Goal: Transaction & Acquisition: Purchase product/service

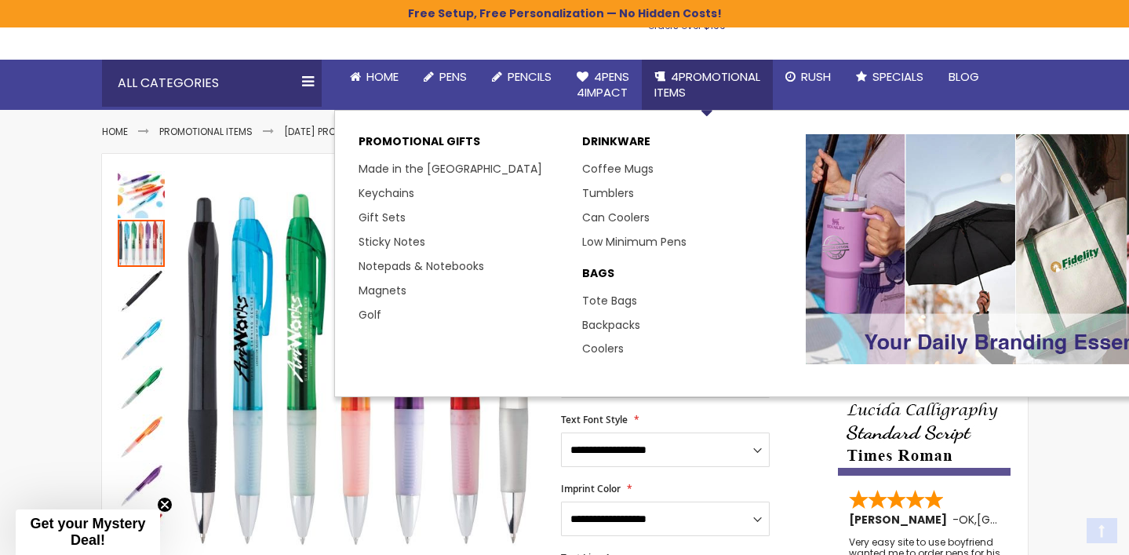
scroll to position [136, 0]
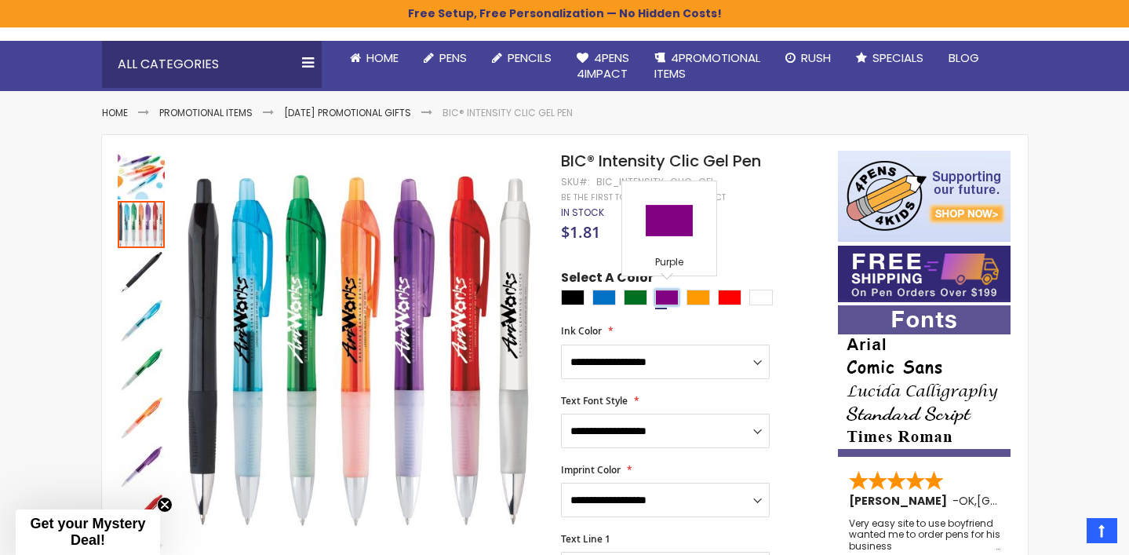
click at [672, 293] on div "Purple" at bounding box center [667, 298] width 24 height 16
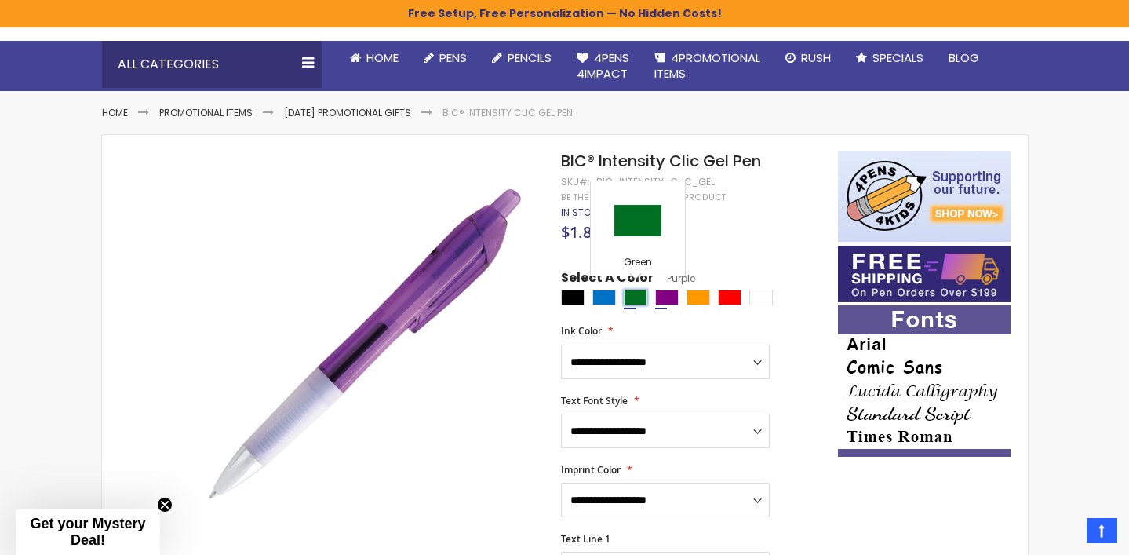
click at [630, 298] on div "Green" at bounding box center [636, 298] width 24 height 16
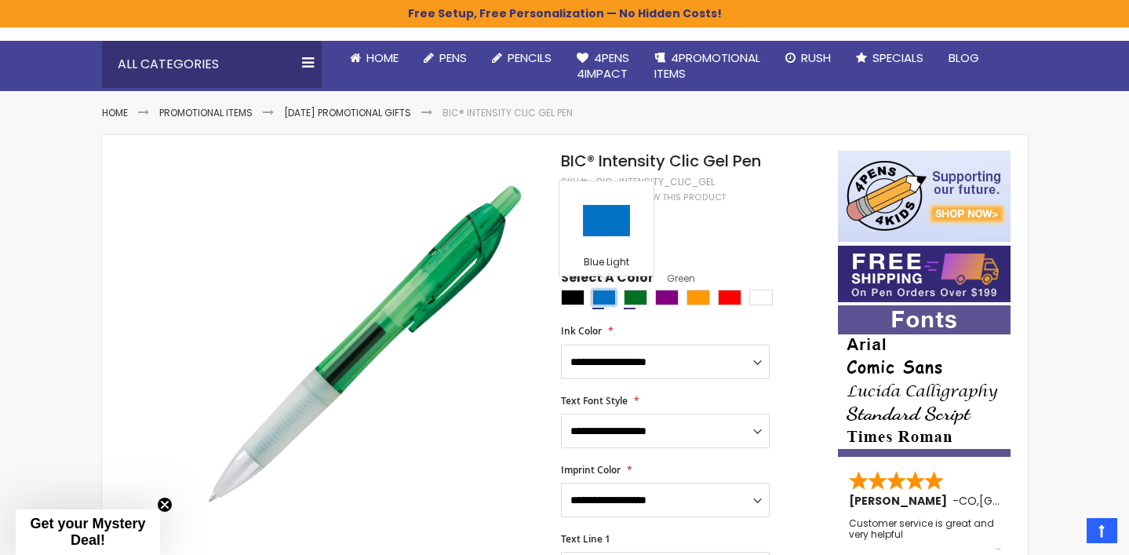
click at [595, 294] on div "Blue Light" at bounding box center [604, 298] width 24 height 16
type input "****"
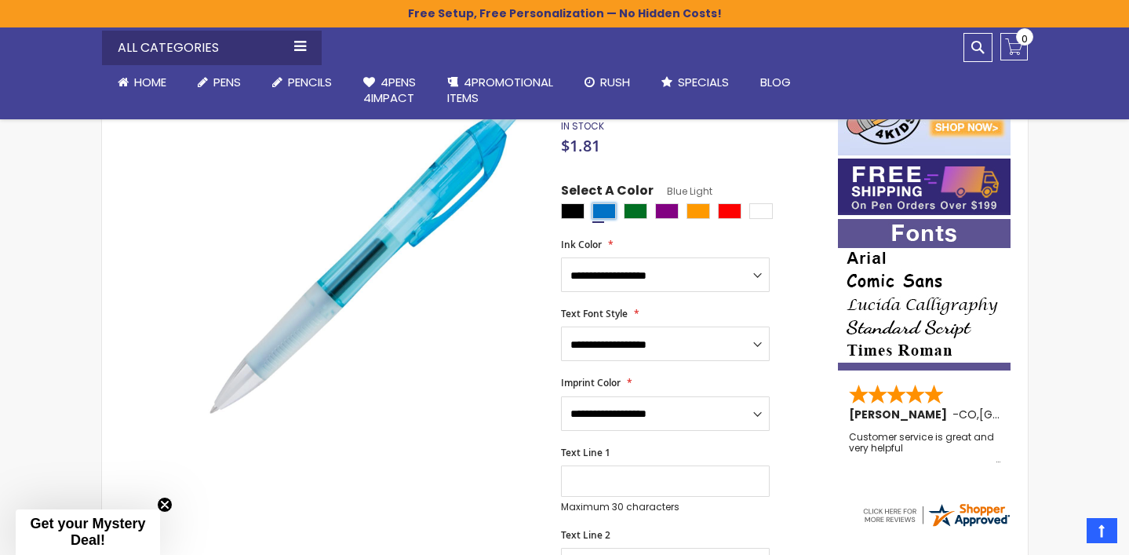
scroll to position [213, 0]
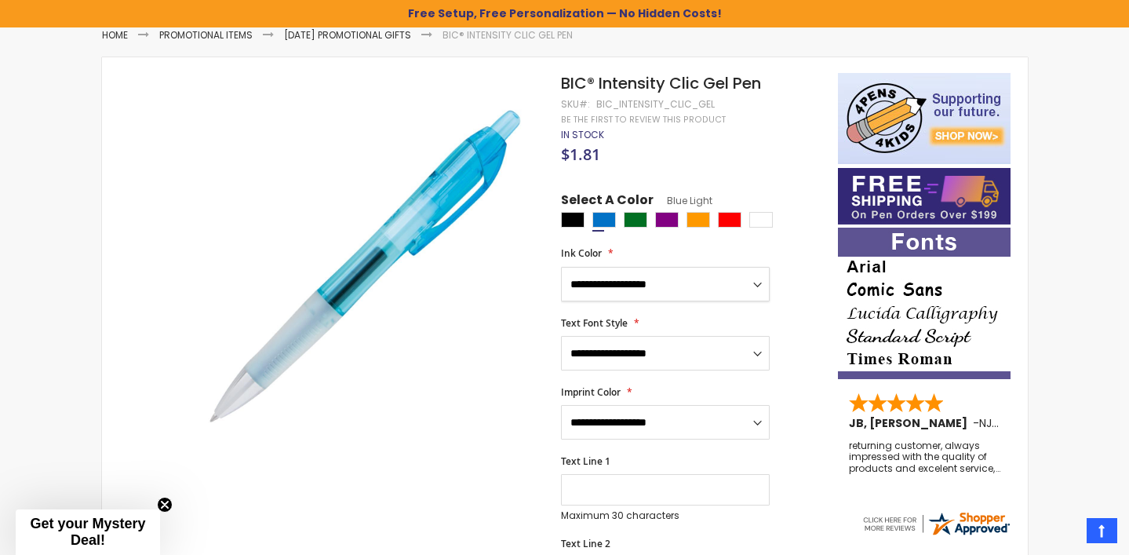
select select "****"
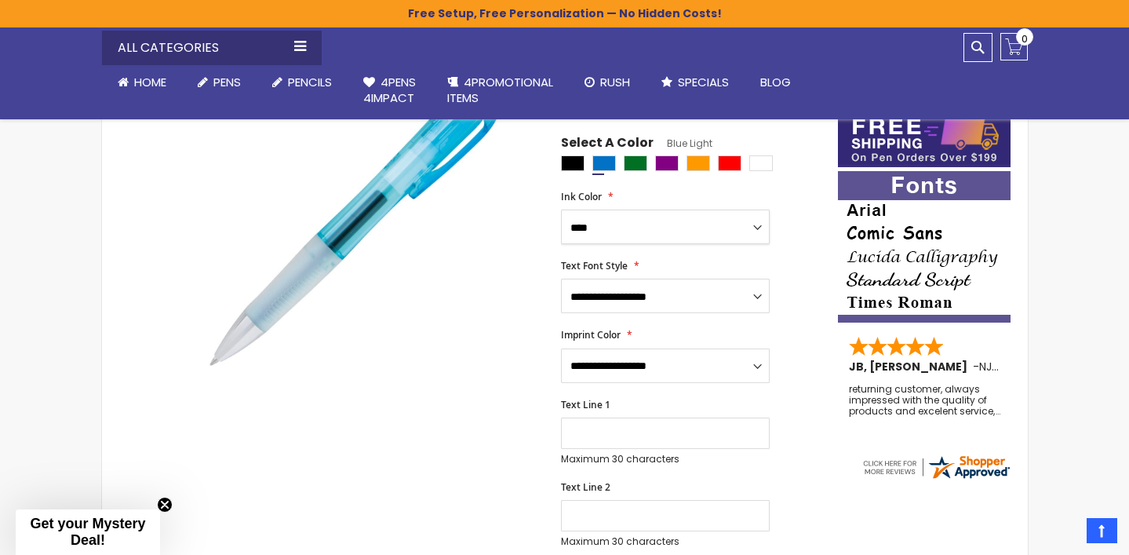
scroll to position [293, 0]
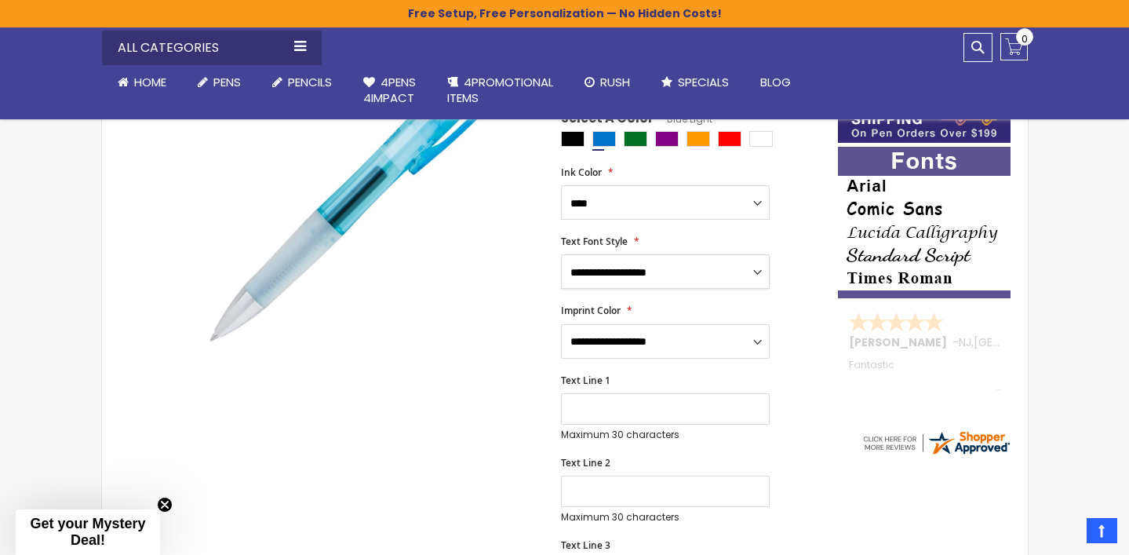
select select "****"
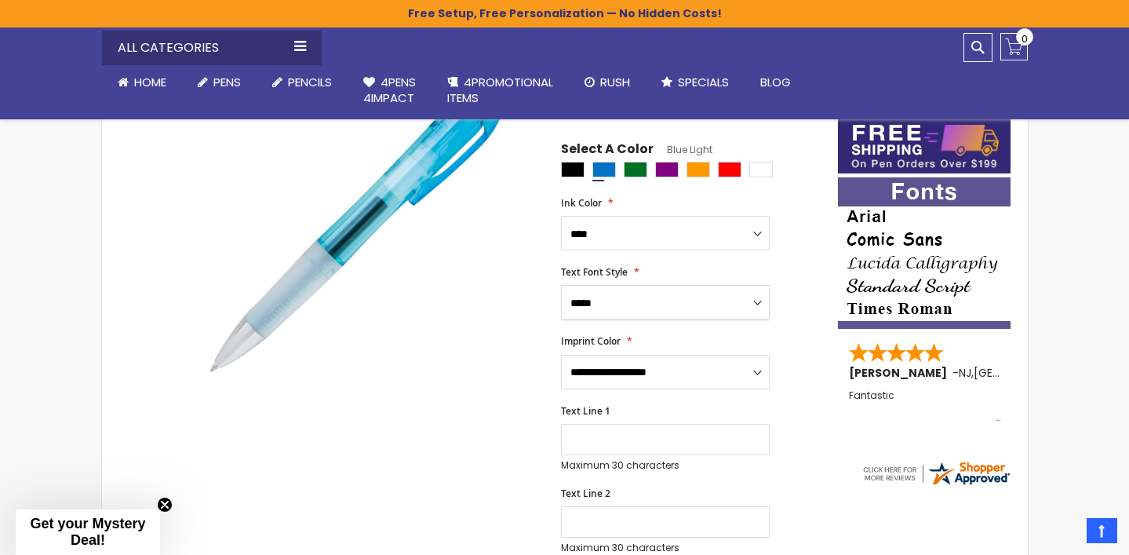
scroll to position [262, 0]
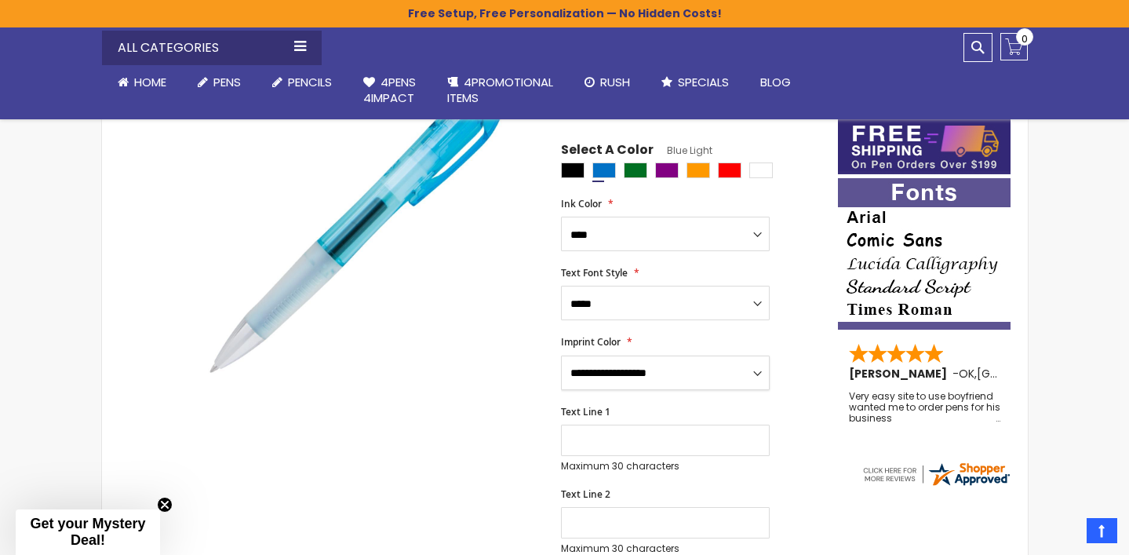
select select "****"
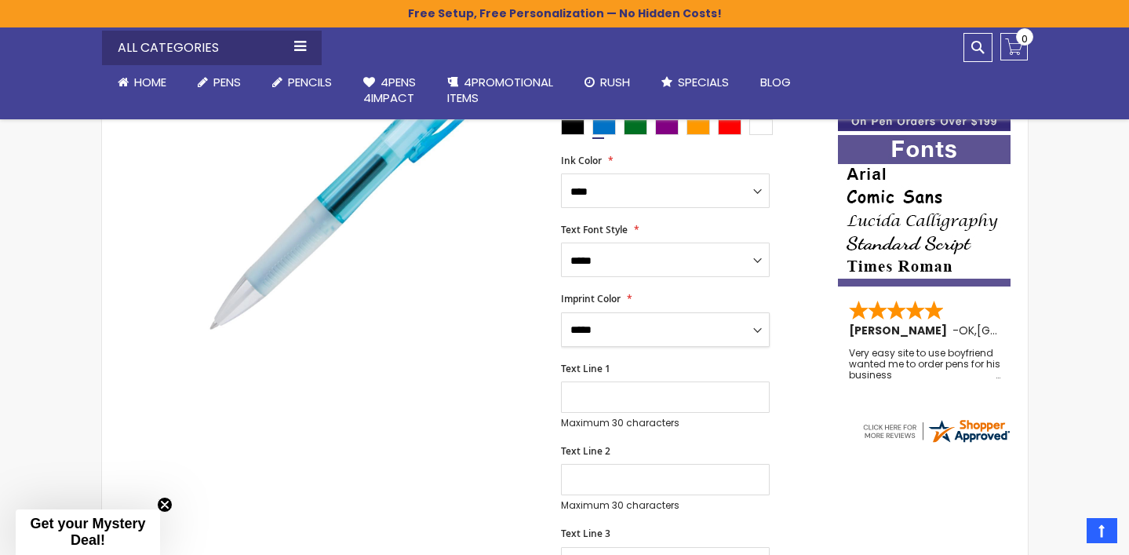
scroll to position [307, 0]
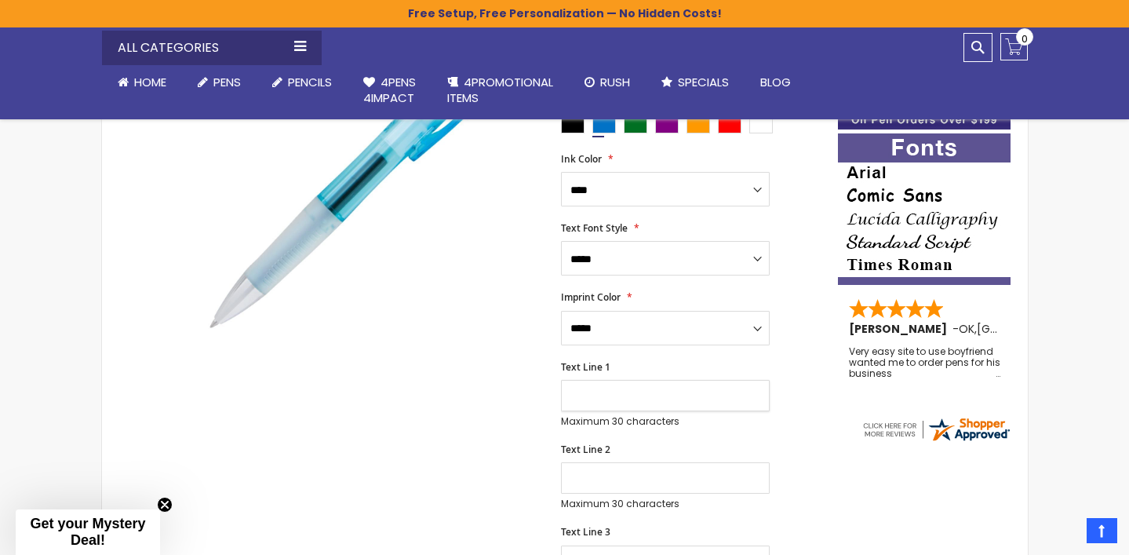
click at [629, 405] on input "Text Line 1" at bounding box center [665, 395] width 209 height 31
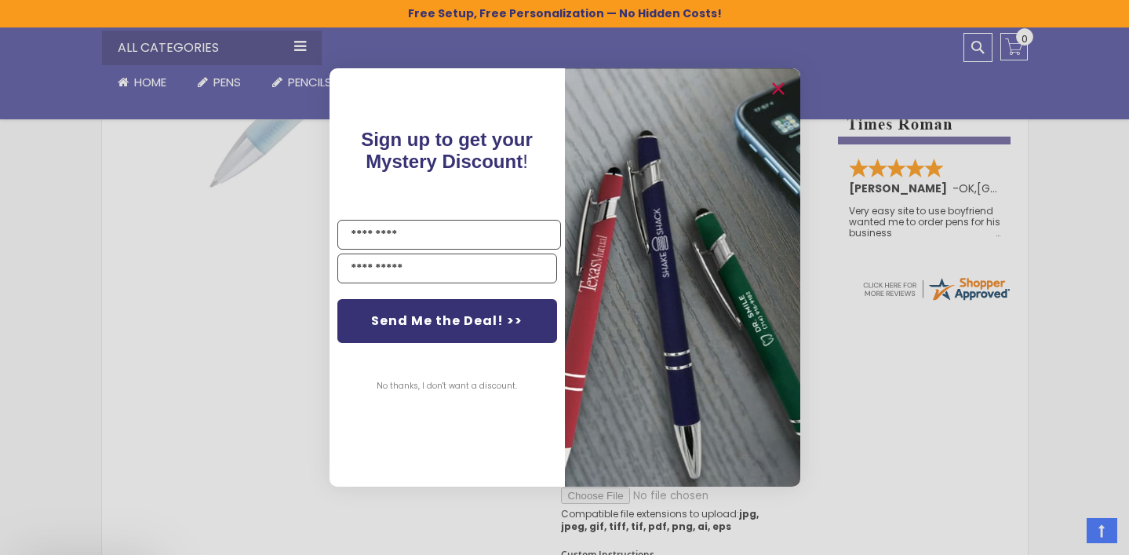
scroll to position [523, 0]
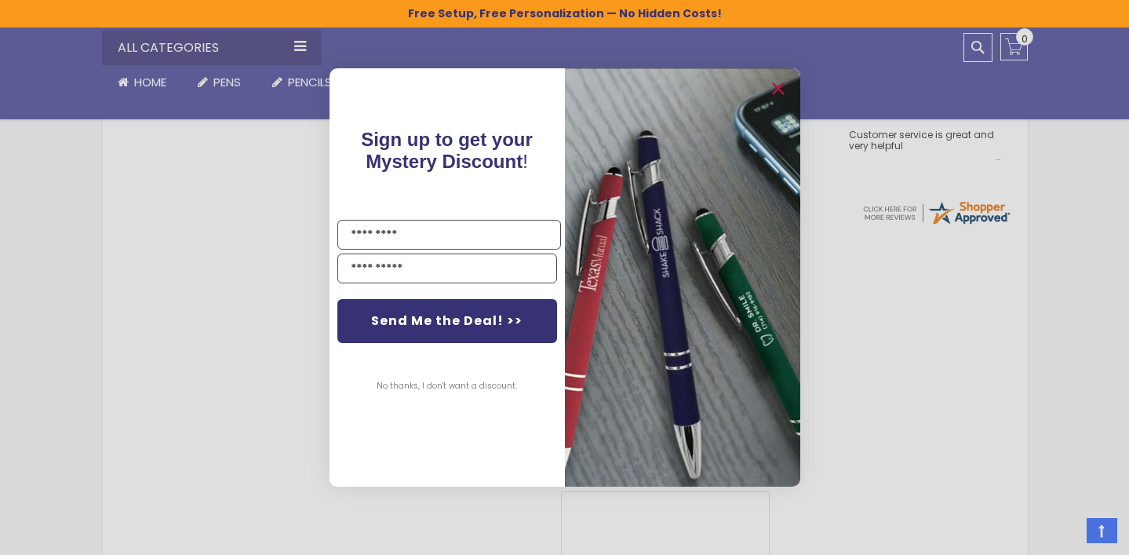
click at [471, 391] on button "No thanks, I don't want a discount." at bounding box center [447, 385] width 156 height 39
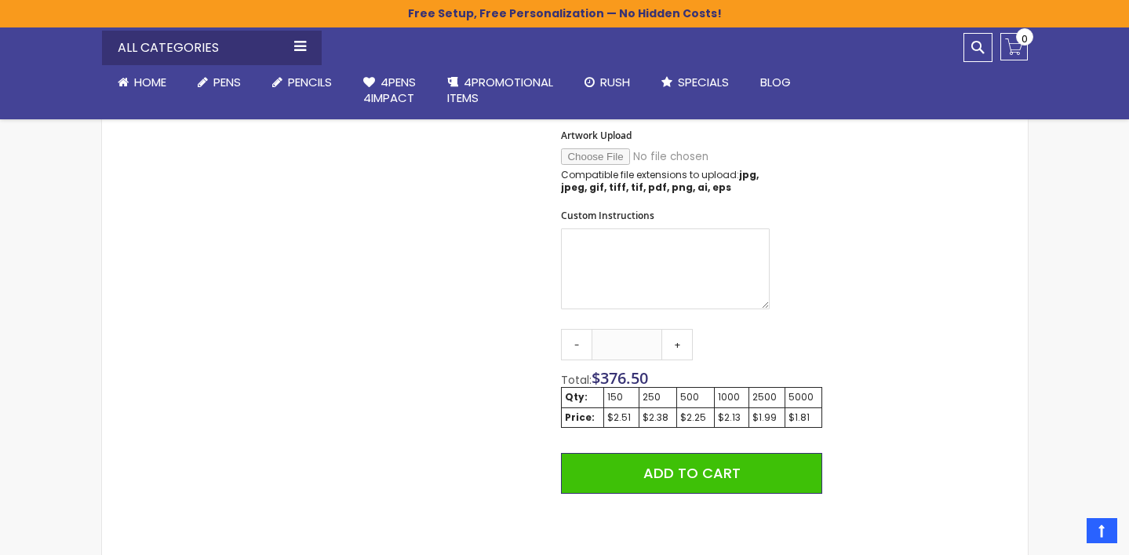
scroll to position [786, 0]
click at [636, 369] on span "376.50" at bounding box center [624, 377] width 48 height 21
drag, startPoint x: 636, startPoint y: 369, endPoint x: 645, endPoint y: 369, distance: 8.6
click at [645, 369] on span "376.50" at bounding box center [624, 377] width 48 height 21
click at [718, 377] on div "Total: $ 376.50" at bounding box center [691, 380] width 261 height 16
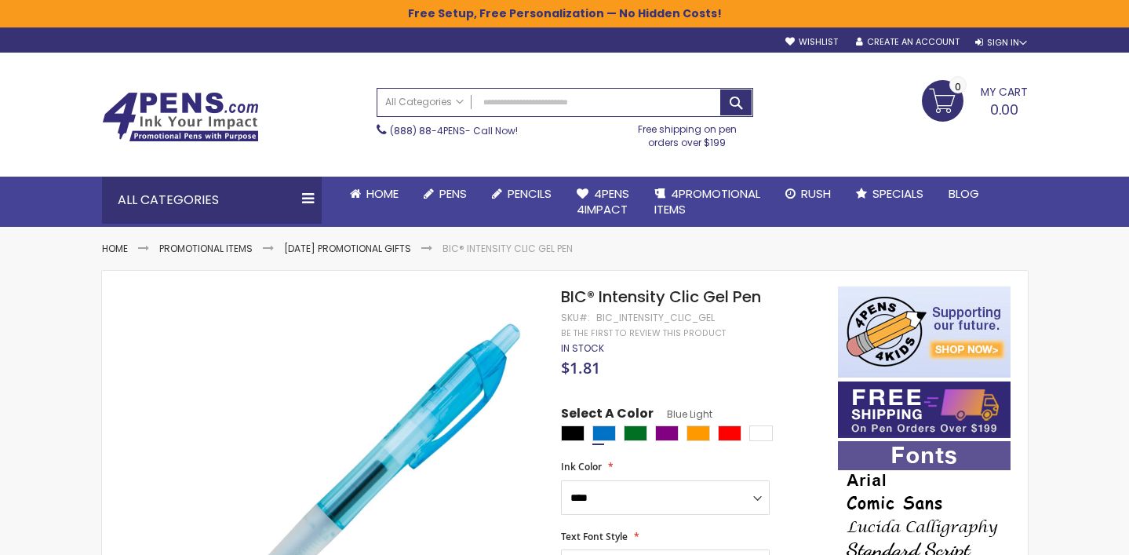
scroll to position [0, 0]
